Goal: Task Accomplishment & Management: Use online tool/utility

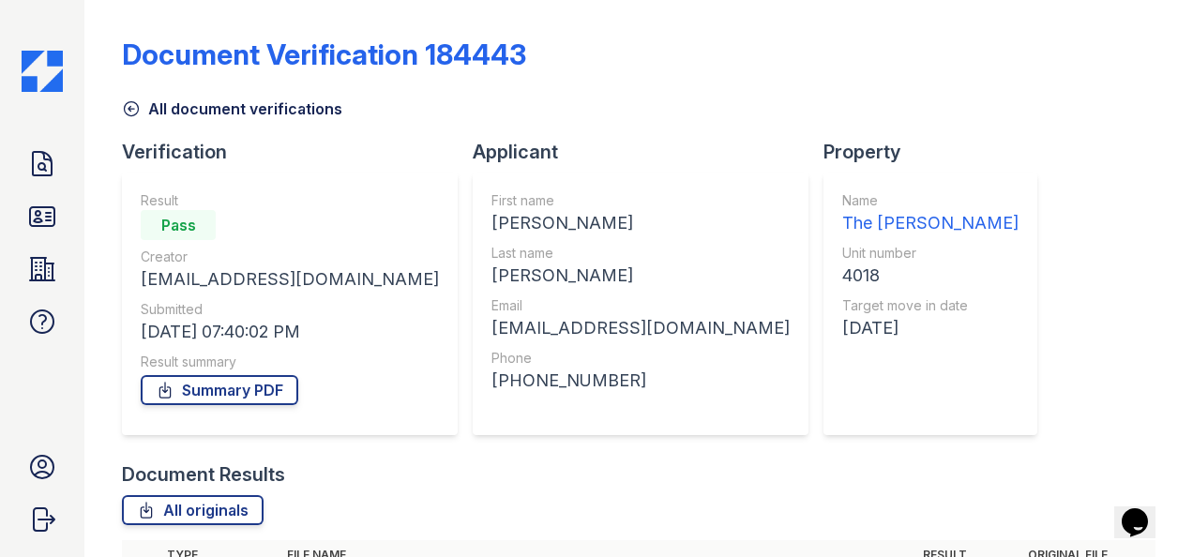
scroll to position [273, 0]
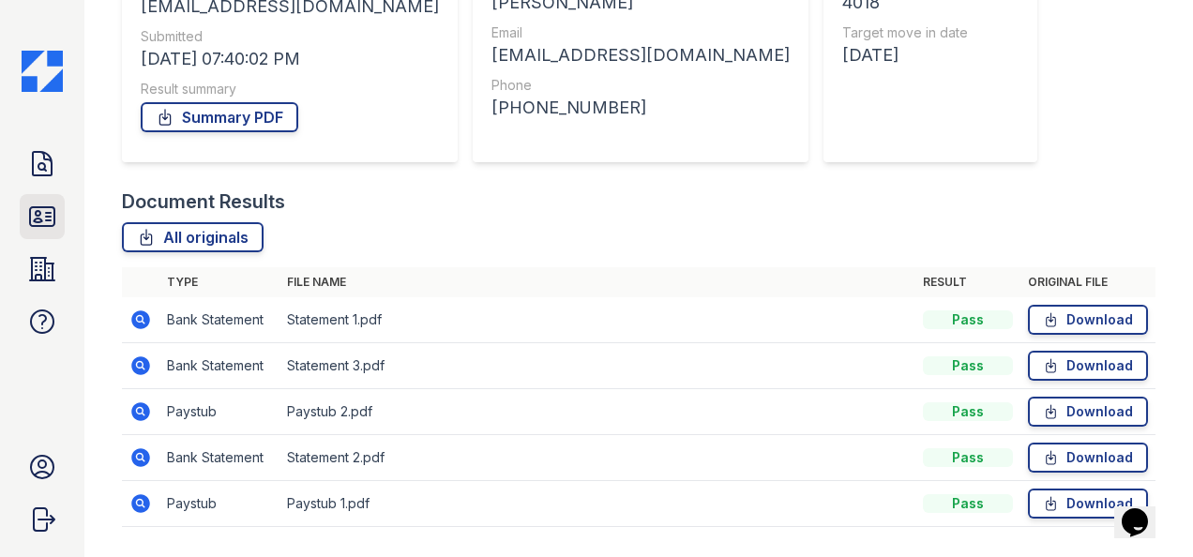
click at [43, 220] on icon at bounding box center [42, 217] width 30 height 30
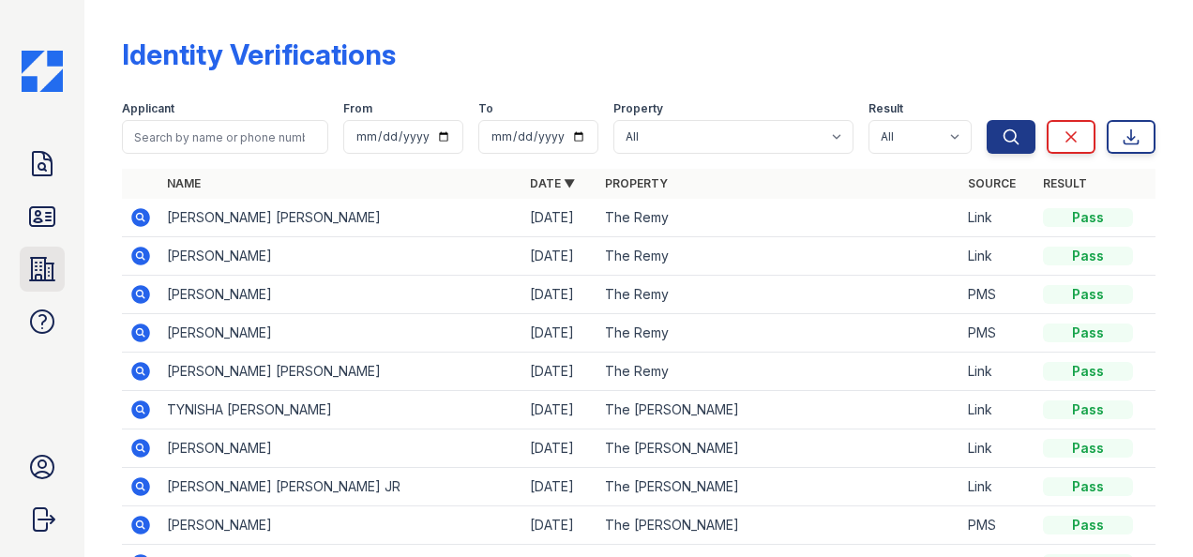
click at [51, 265] on icon at bounding box center [42, 269] width 30 height 30
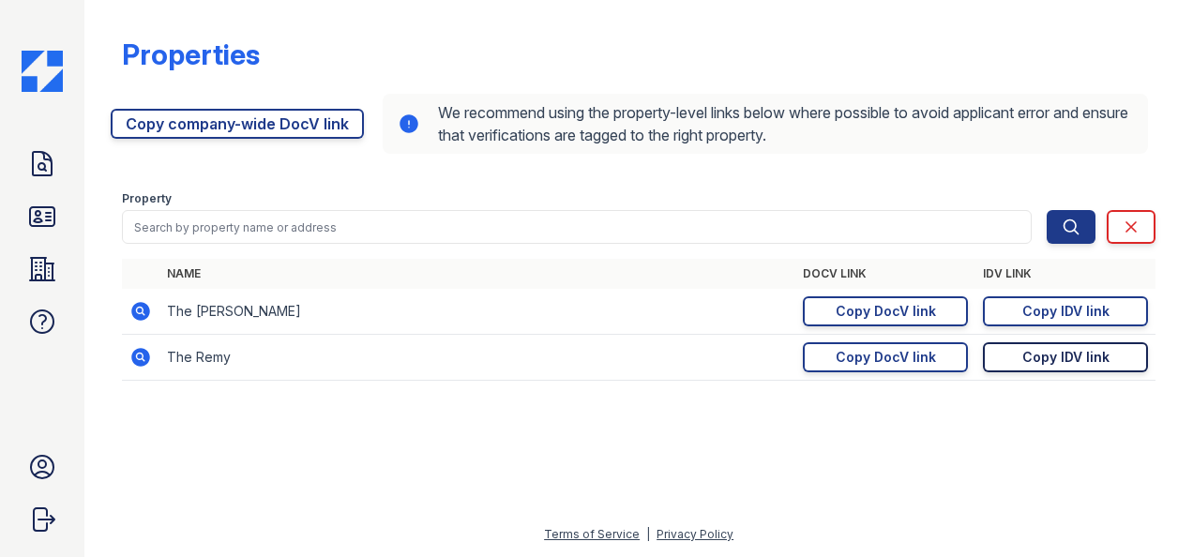
click at [1028, 349] on div "Copy IDV link" at bounding box center [1066, 357] width 87 height 19
click at [1073, 361] on div "Copy IDV link" at bounding box center [1066, 357] width 87 height 19
click at [25, 165] on link "Doc Verifications" at bounding box center [42, 164] width 45 height 45
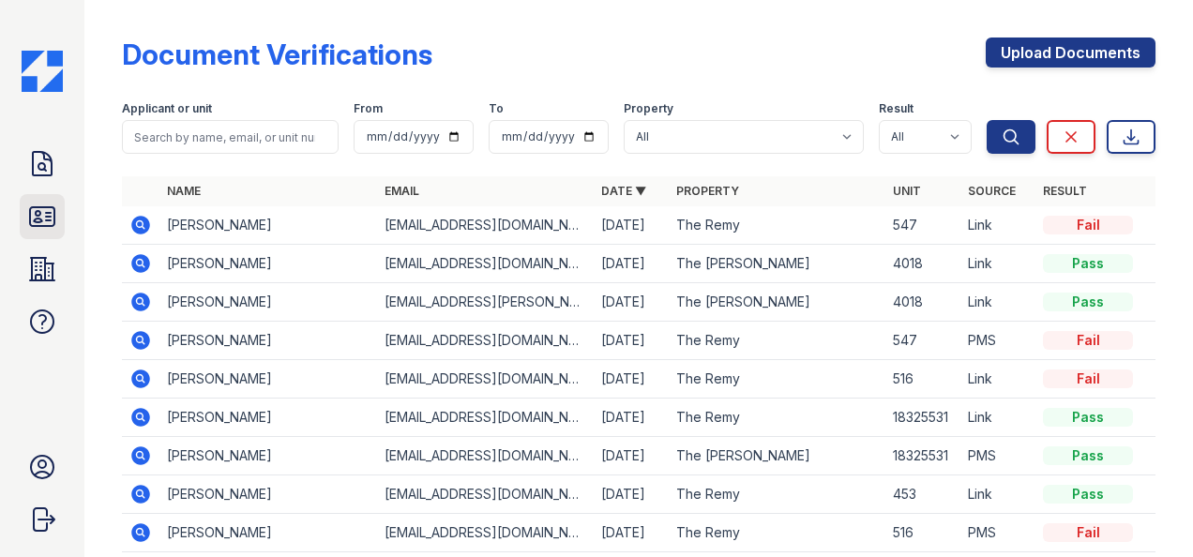
click at [47, 208] on icon at bounding box center [42, 216] width 24 height 19
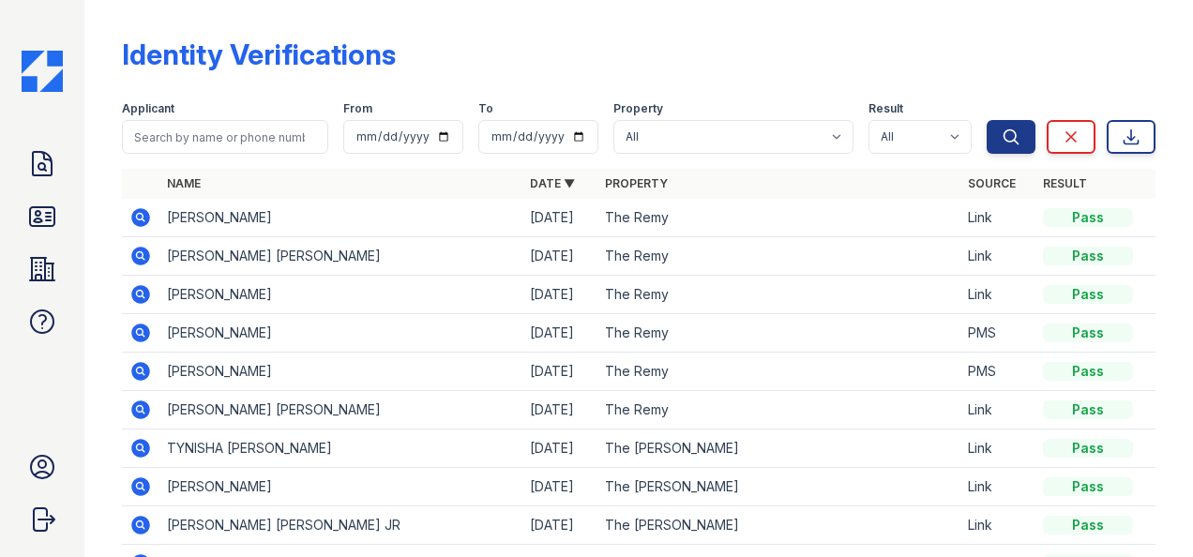
click at [47, 191] on div "Doc Verifications ID Verifications Properties FAQ" at bounding box center [42, 243] width 45 height 203
click at [47, 165] on icon at bounding box center [42, 164] width 30 height 30
